Goal: Information Seeking & Learning: Learn about a topic

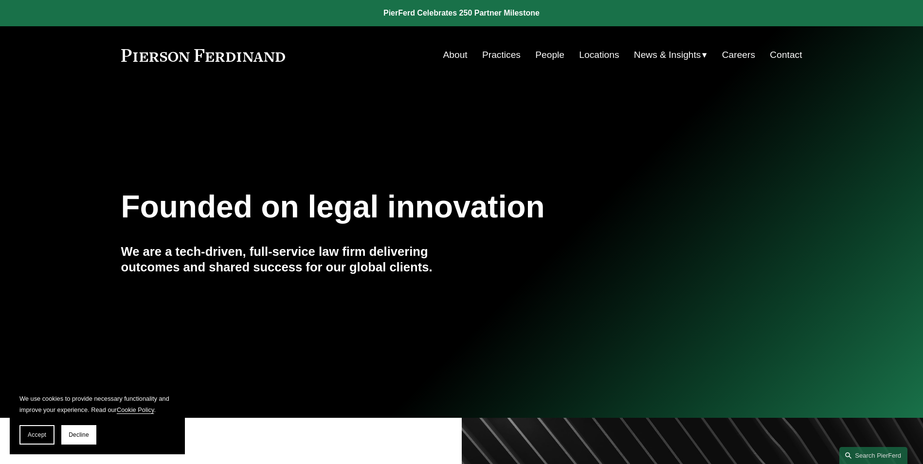
click at [482, 61] on link "Practices" at bounding box center [501, 55] width 38 height 18
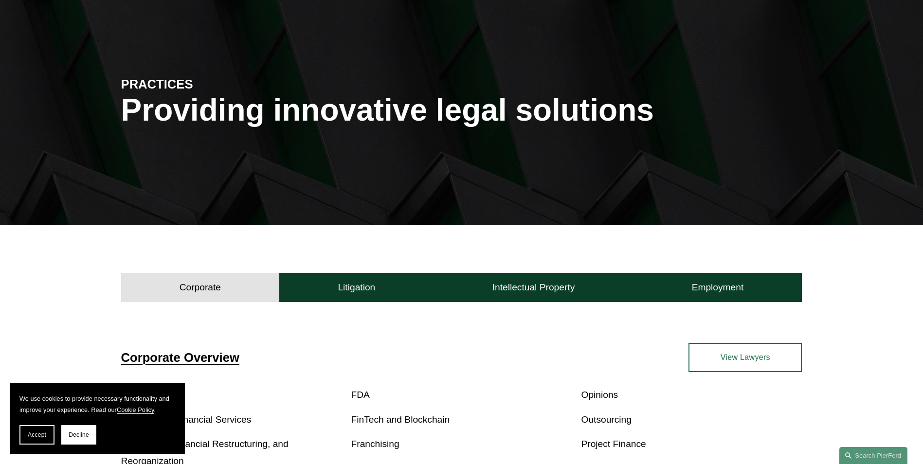
scroll to position [146, 0]
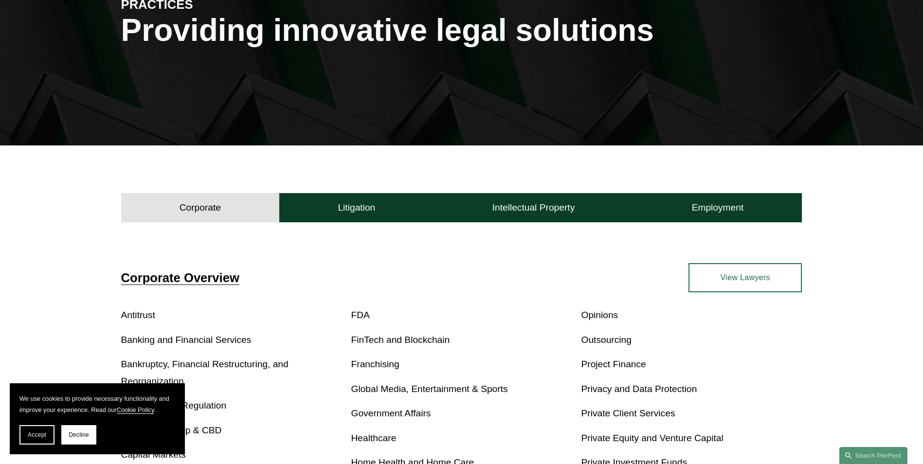
click at [414, 191] on div "Corporate Litigation Intellectual Property Employment" at bounding box center [461, 205] width 923 height 33
click at [434, 213] on button "Intellectual Property" at bounding box center [532, 207] width 199 height 29
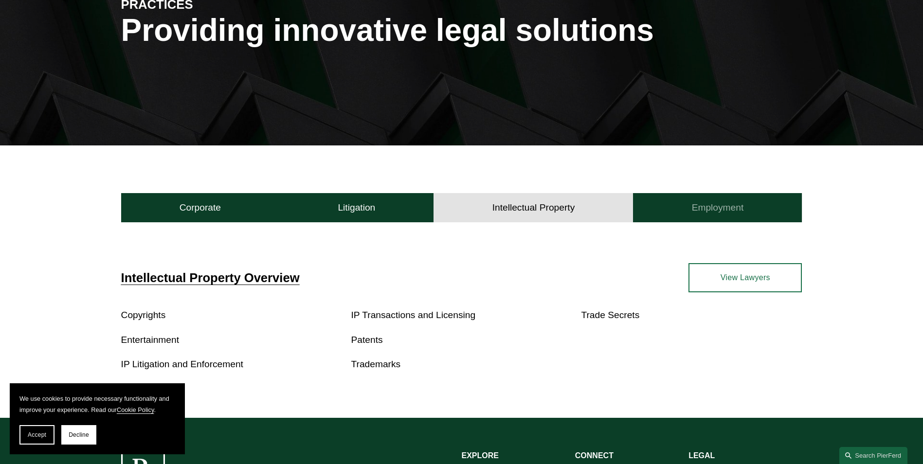
click at [686, 203] on button "Employment" at bounding box center [717, 207] width 169 height 29
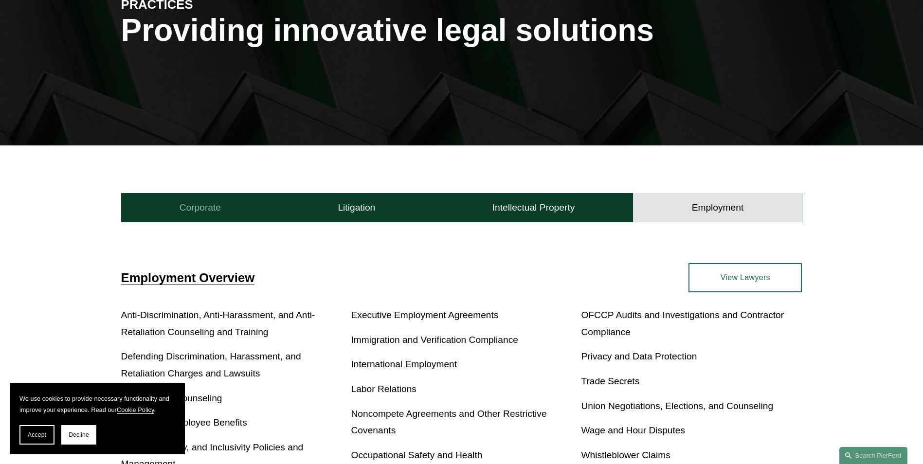
click at [223, 210] on button "Corporate" at bounding box center [200, 207] width 159 height 29
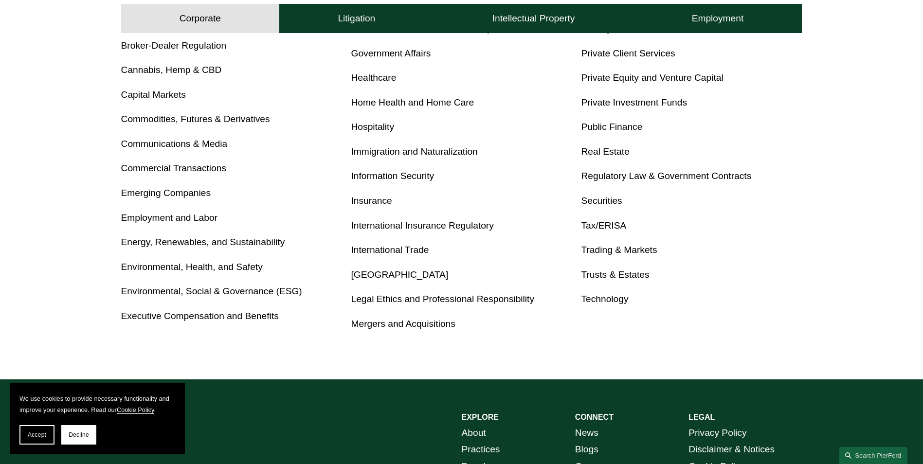
scroll to position [632, 0]
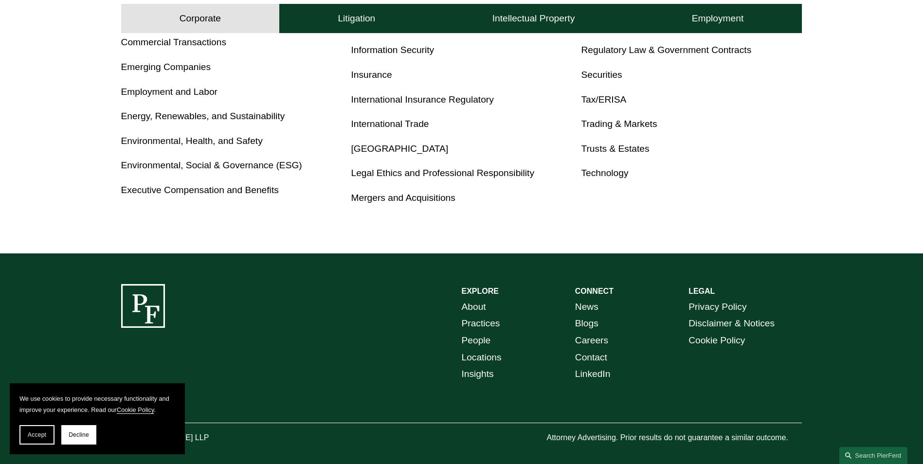
click at [491, 318] on link "Practices" at bounding box center [481, 323] width 38 height 17
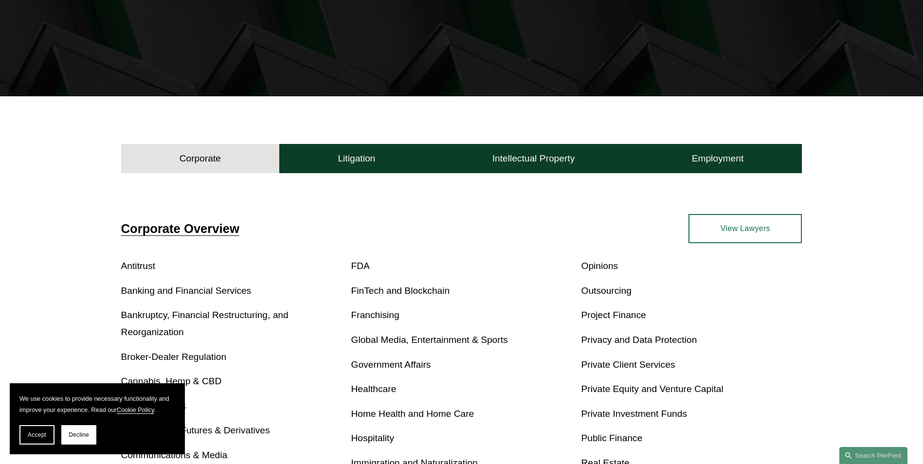
scroll to position [243, 0]
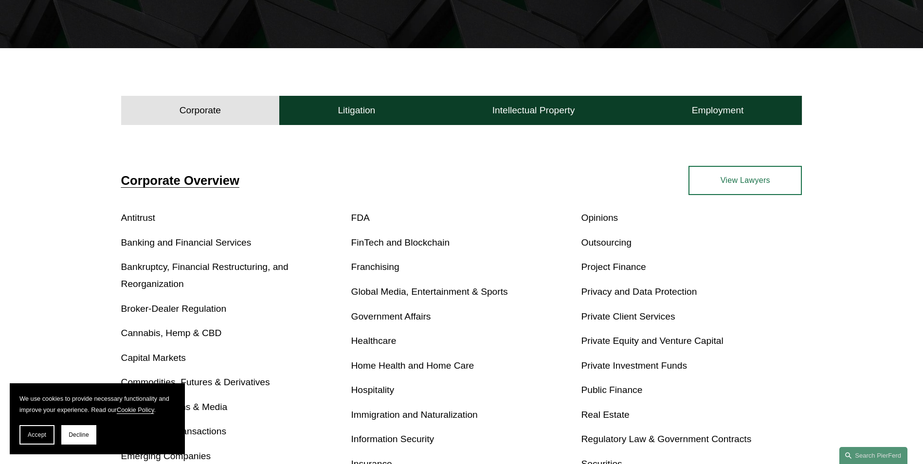
click at [175, 122] on button "Corporate" at bounding box center [200, 110] width 159 height 29
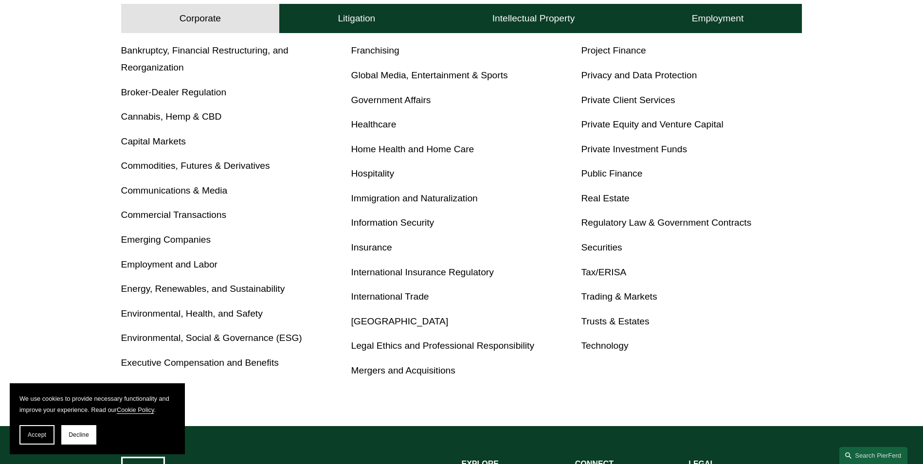
scroll to position [340, 0]
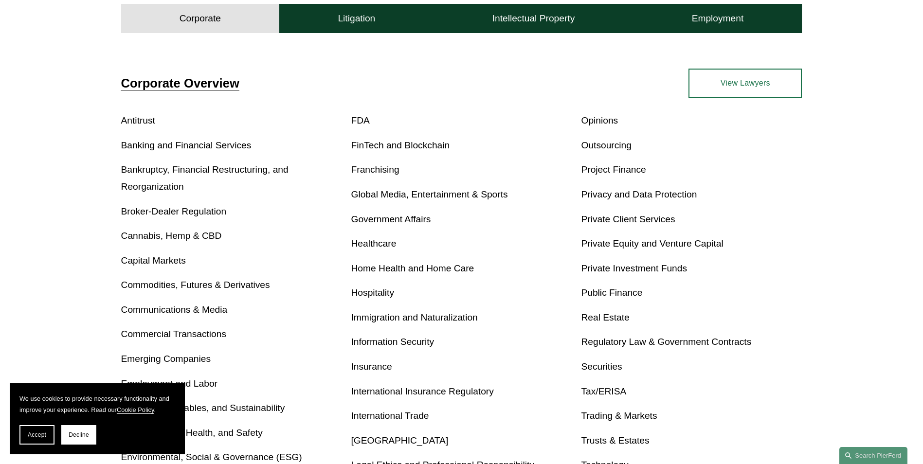
click at [367, 33] on div "Corporate Overview Antitrust Banking and Financial Services Bankruptcy, Financi…" at bounding box center [461, 288] width 923 height 513
click at [370, 32] on button "Litigation" at bounding box center [356, 18] width 154 height 29
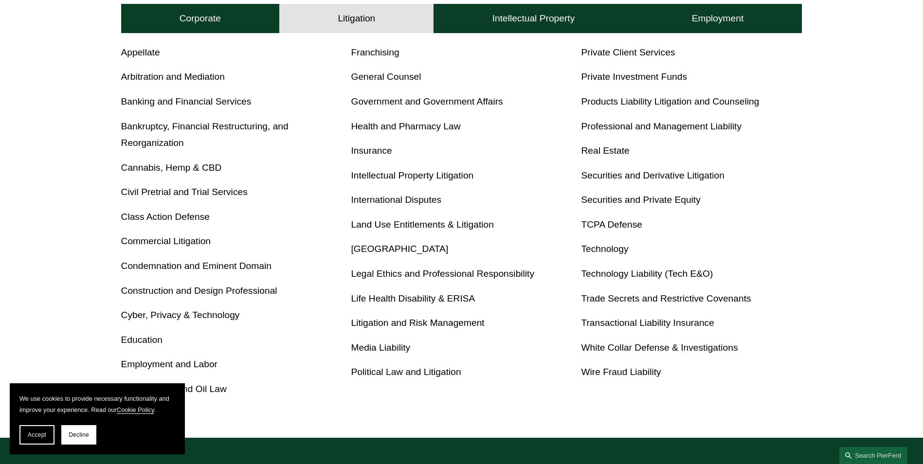
scroll to position [457, 0]
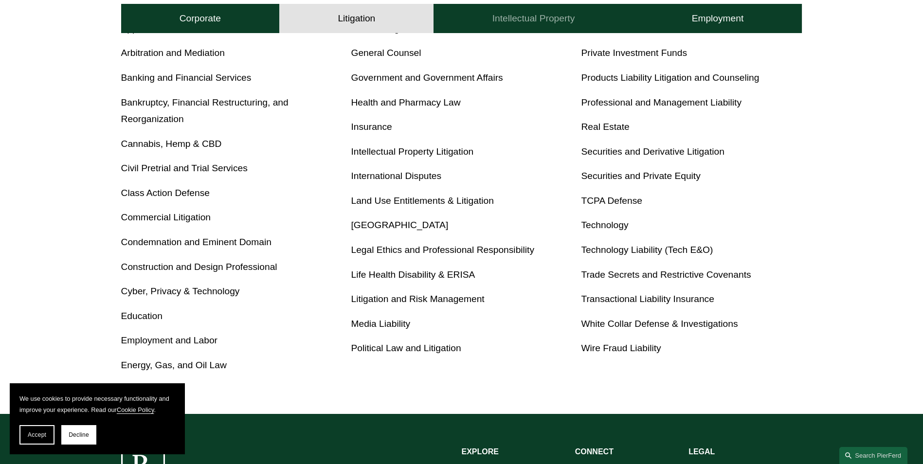
click at [468, 27] on button "Intellectual Property" at bounding box center [532, 18] width 199 height 29
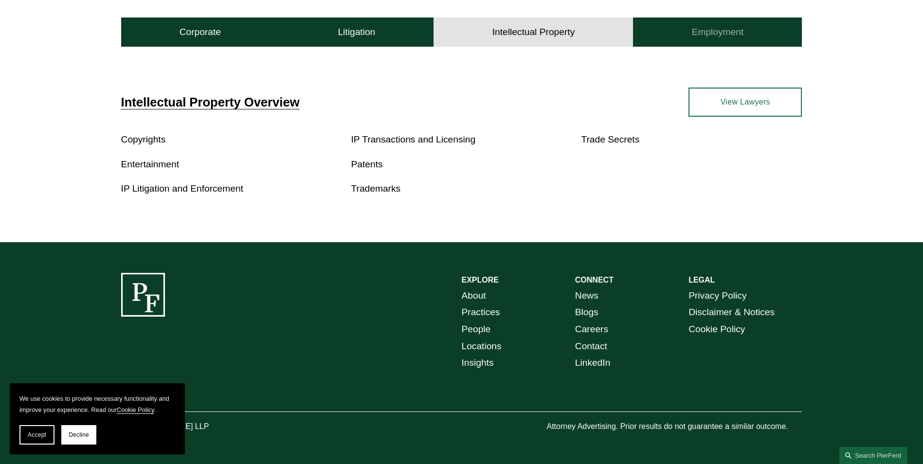
click at [741, 30] on h4 "Employment" at bounding box center [718, 32] width 52 height 12
